Goal: Information Seeking & Learning: Learn about a topic

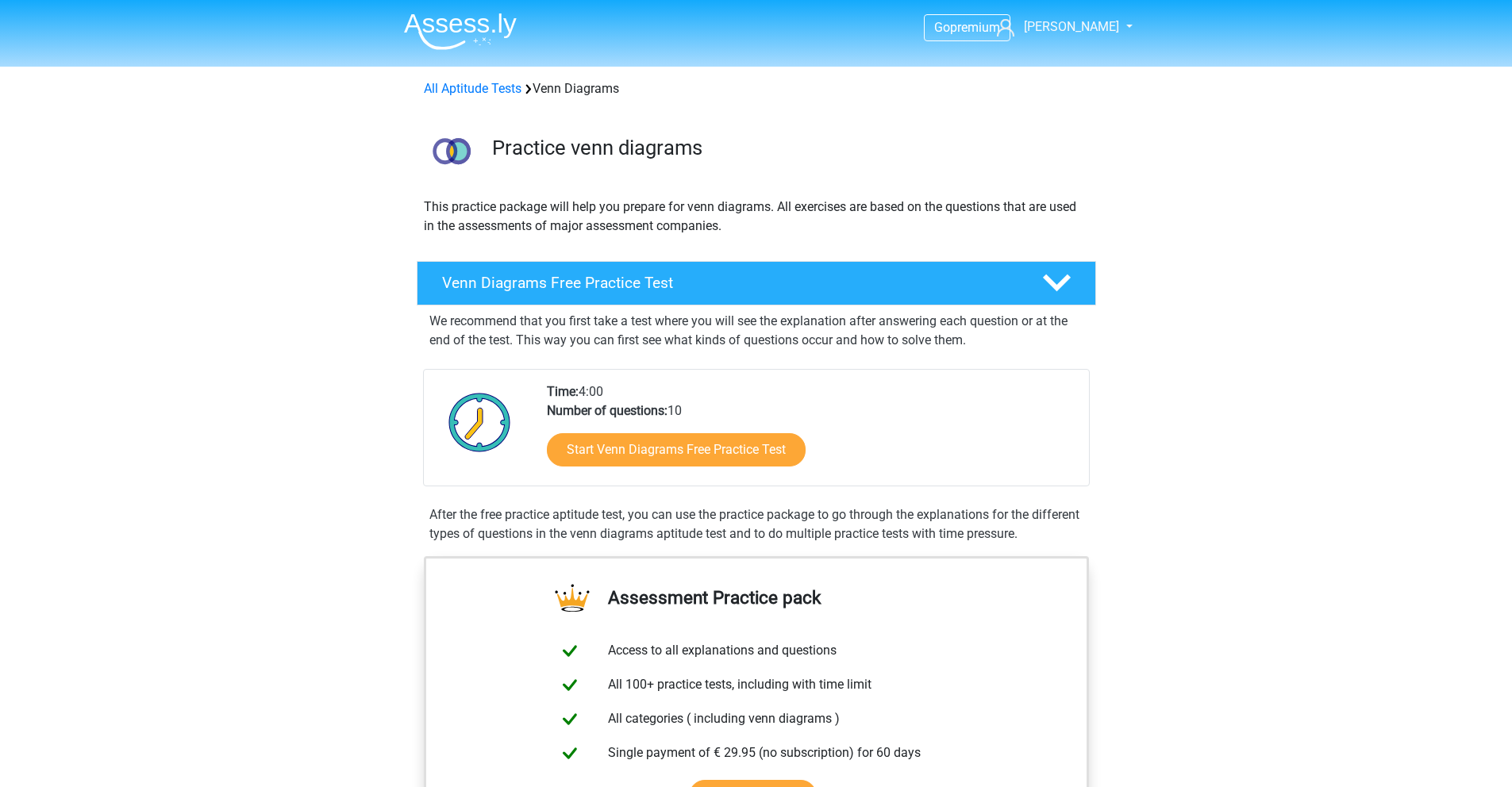
click at [481, 79] on div "All Aptitude Tests Venn Diagrams" at bounding box center [756, 88] width 678 height 19
click at [448, 20] on img at bounding box center [460, 31] width 112 height 38
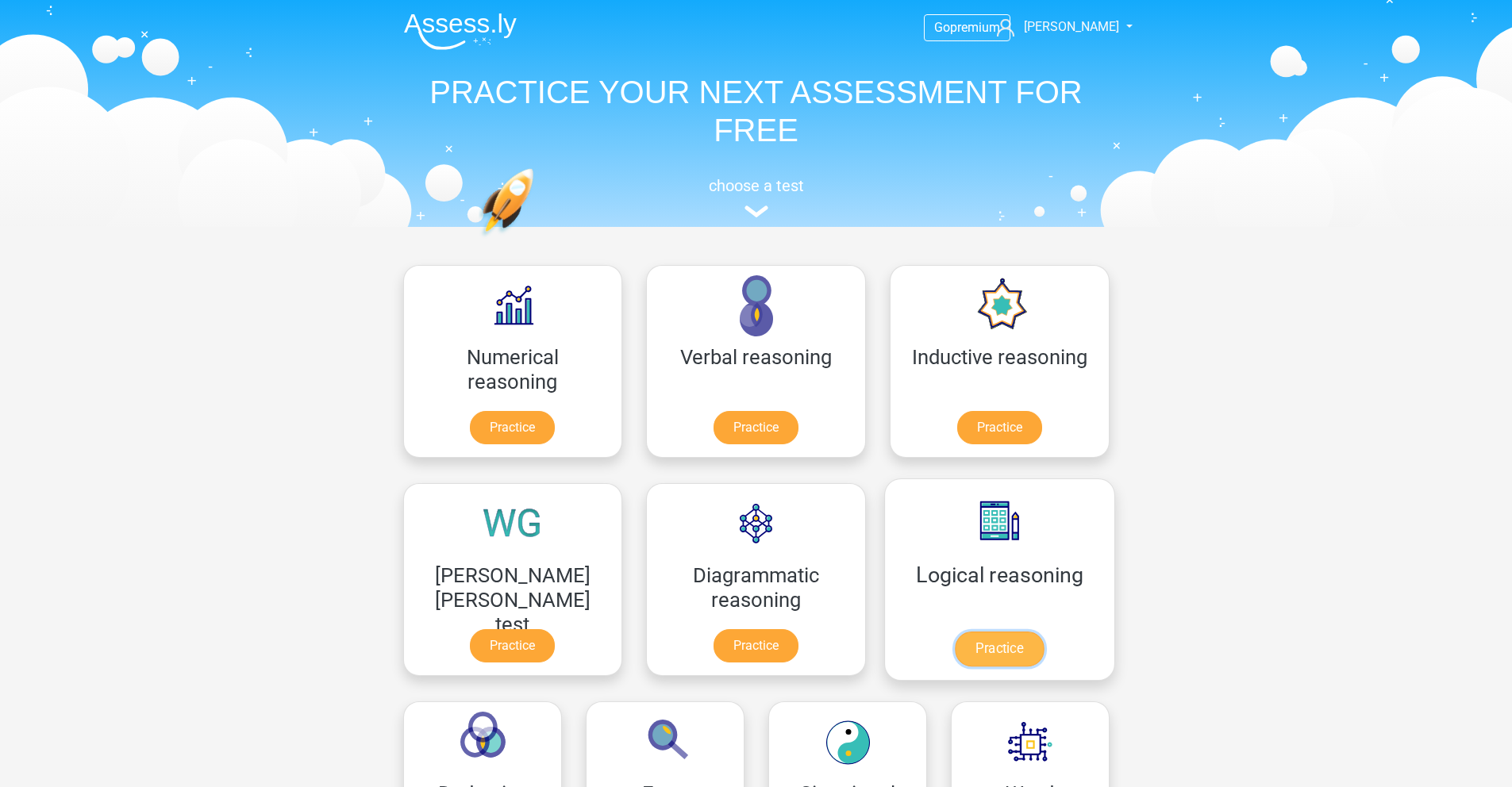
click at [955, 645] on link "Practice" at bounding box center [999, 649] width 89 height 35
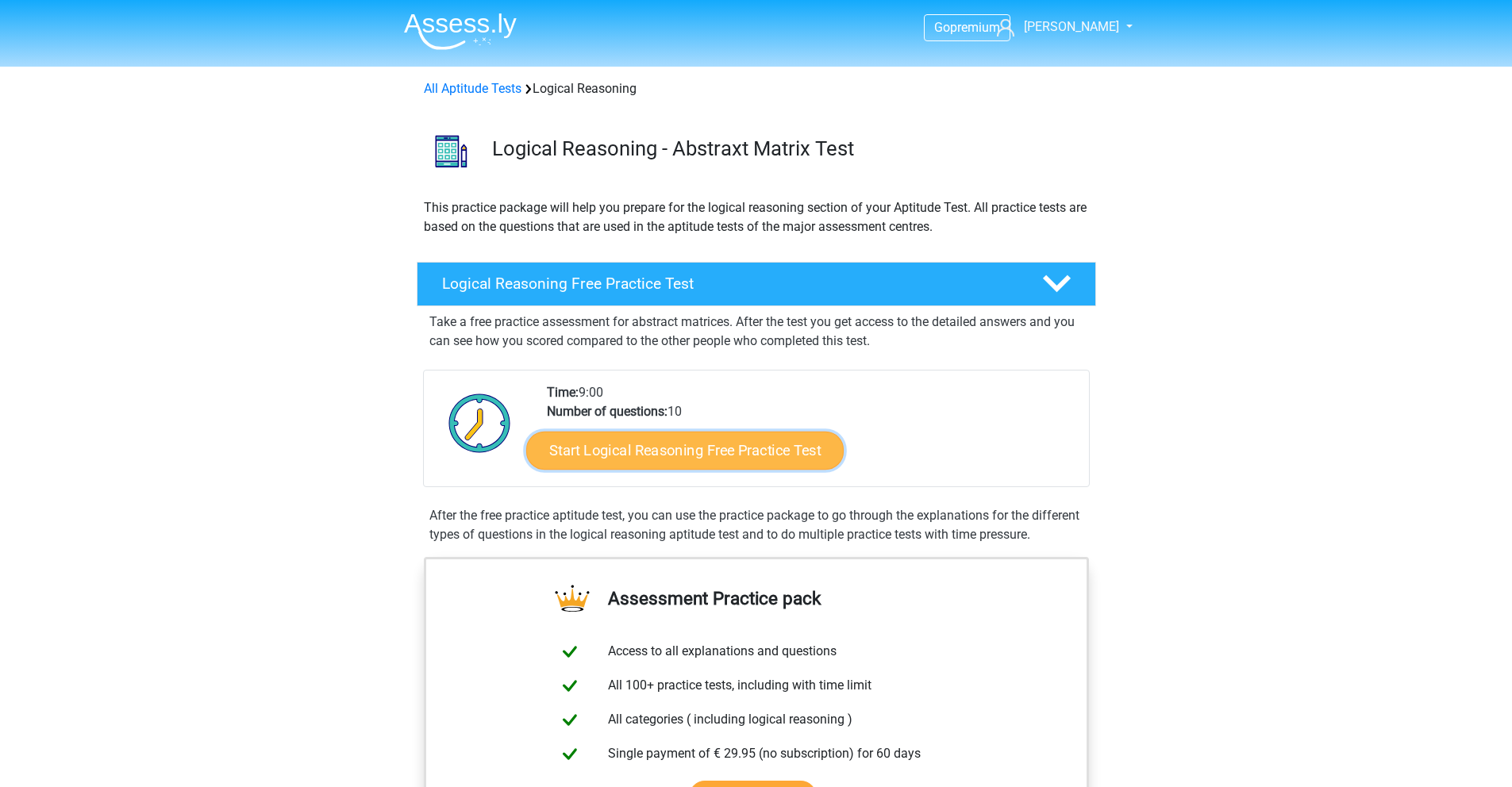
click at [664, 454] on link "Start Logical Reasoning Free Practice Test" at bounding box center [685, 449] width 318 height 38
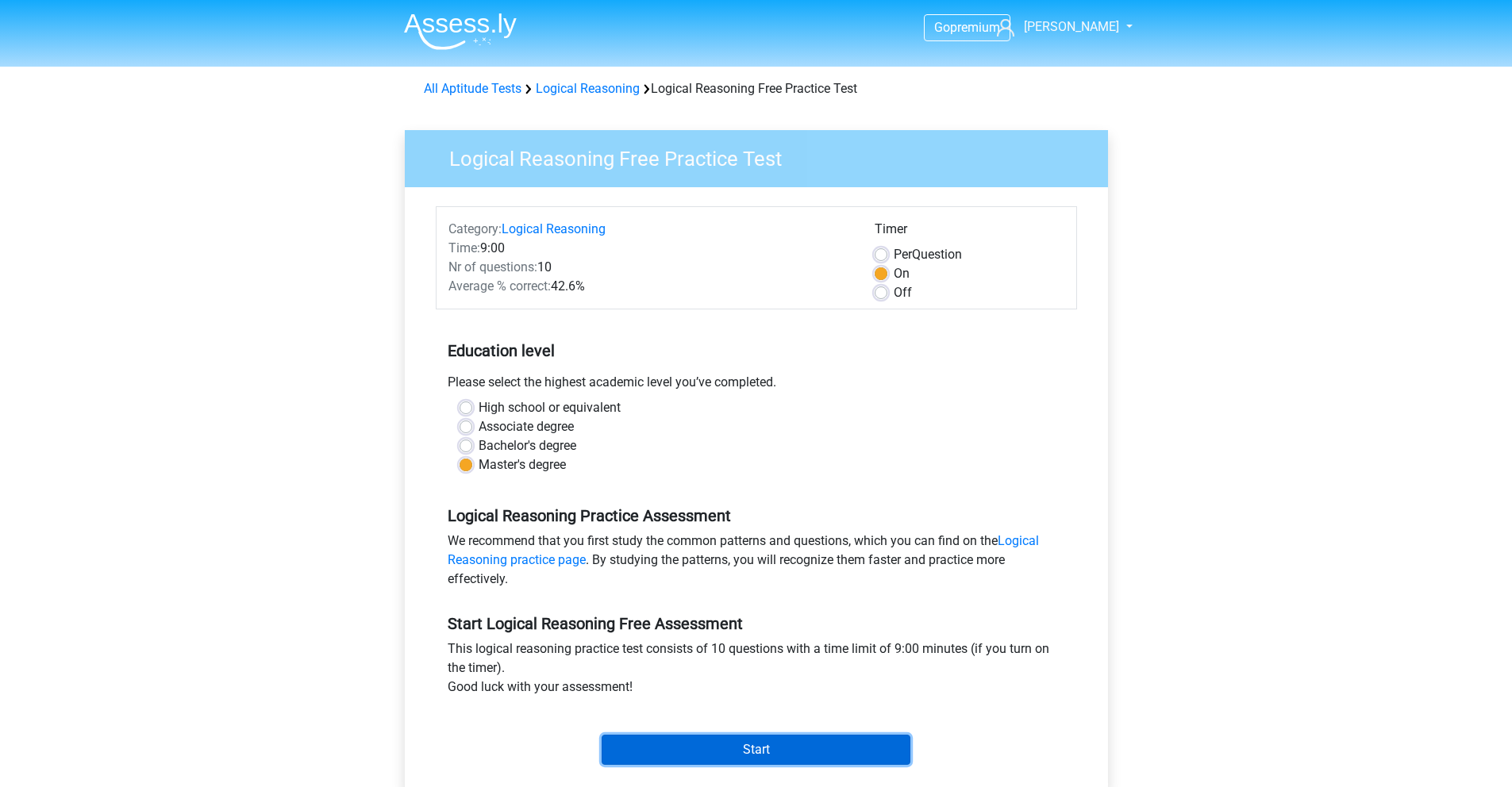
click at [786, 746] on input "Start" at bounding box center [755, 749] width 308 height 30
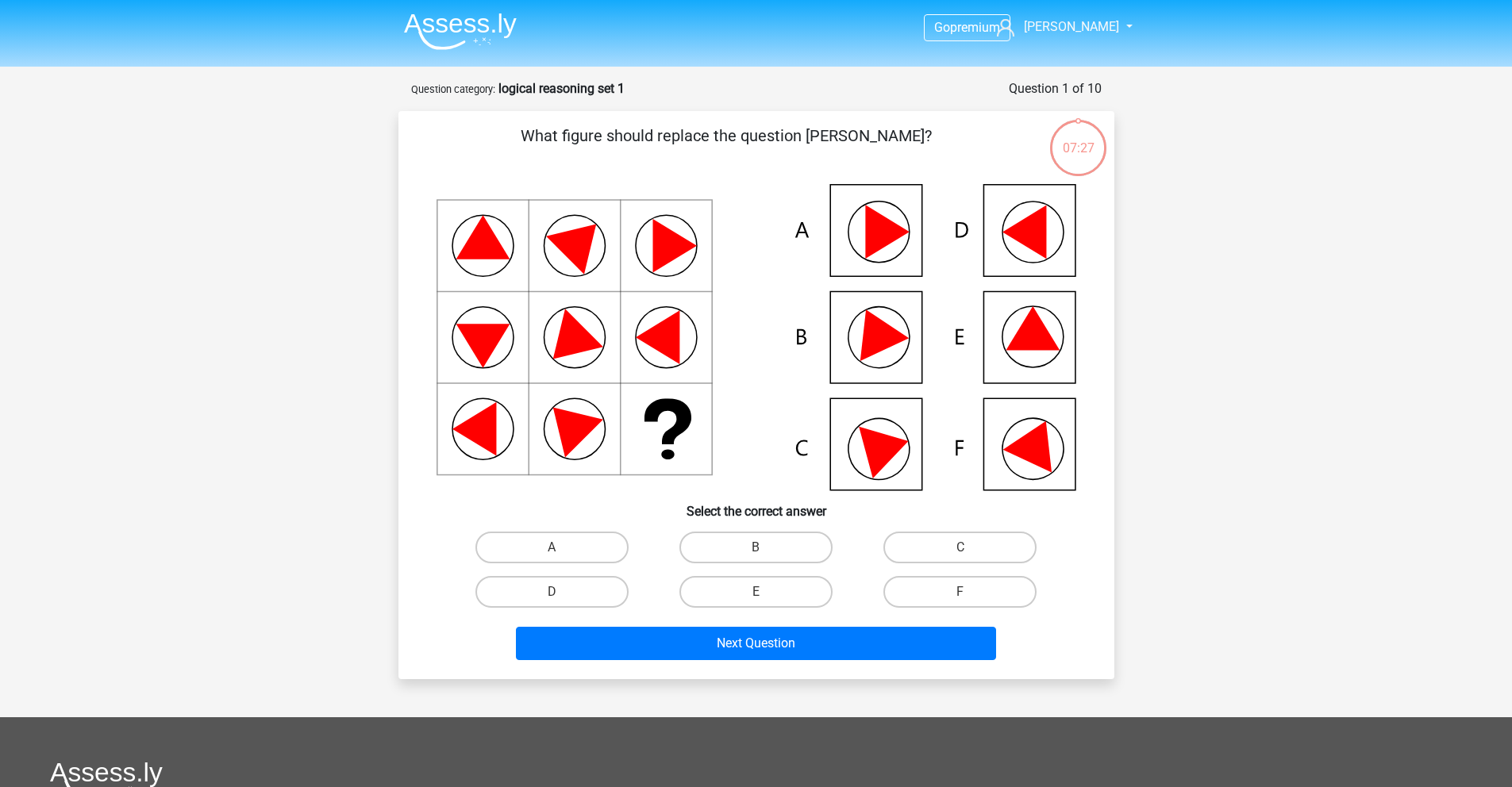
click at [465, 32] on img at bounding box center [460, 31] width 112 height 38
